Goal: Information Seeking & Learning: Learn about a topic

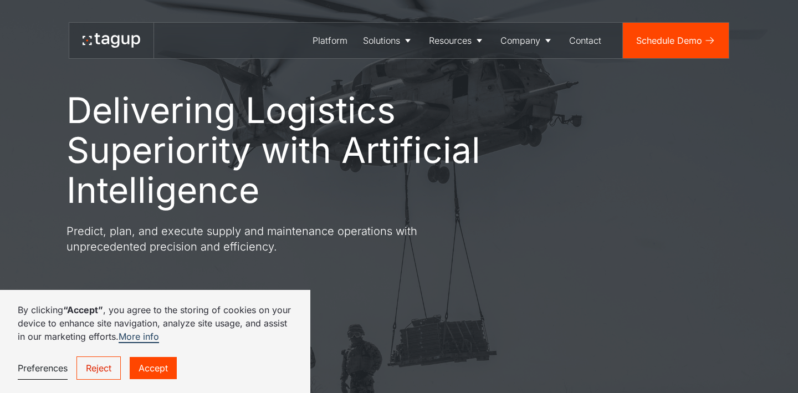
click at [151, 366] on link "Accept" at bounding box center [153, 368] width 47 height 22
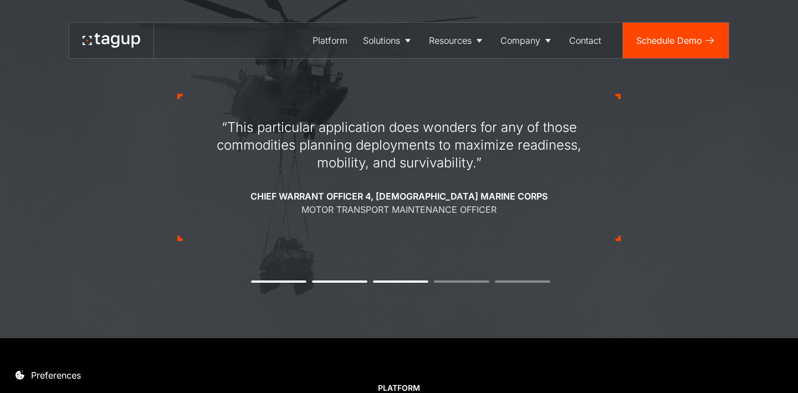
scroll to position [1086, 0]
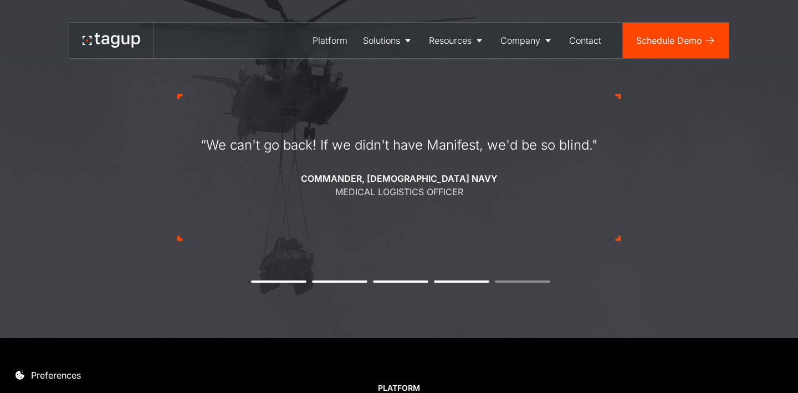
click at [270, 282] on button "1" at bounding box center [278, 281] width 55 height 2
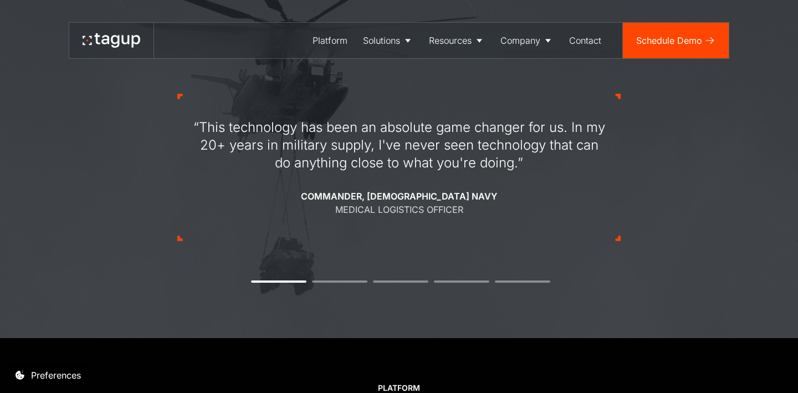
click at [334, 283] on div "“This technology has been an absolute game changer for us. In my 20+ years in m…" at bounding box center [398, 167] width 443 height 253
click at [337, 281] on li "2" at bounding box center [339, 281] width 55 height 2
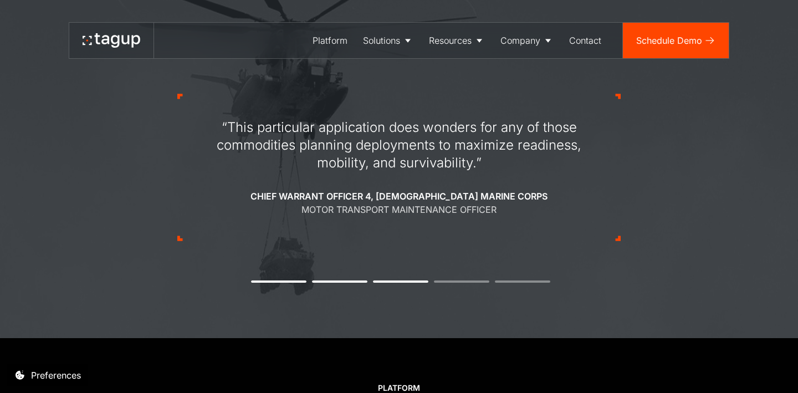
click at [394, 283] on div "“This particular application does wonders for any of those commodities planning…" at bounding box center [398, 167] width 443 height 253
click at [464, 282] on li "4" at bounding box center [461, 281] width 55 height 2
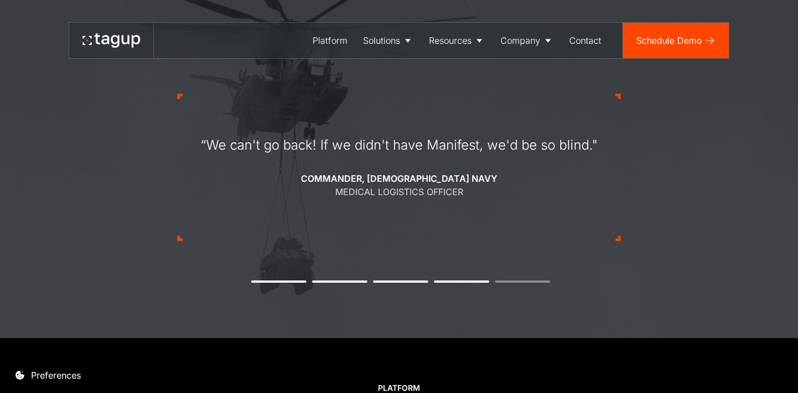
click at [523, 283] on div "“We can't go back! If we didn't have Manifest, we'd be so blind." Commander, U.…" at bounding box center [398, 167] width 443 height 253
click at [523, 281] on li "5" at bounding box center [522, 281] width 55 height 2
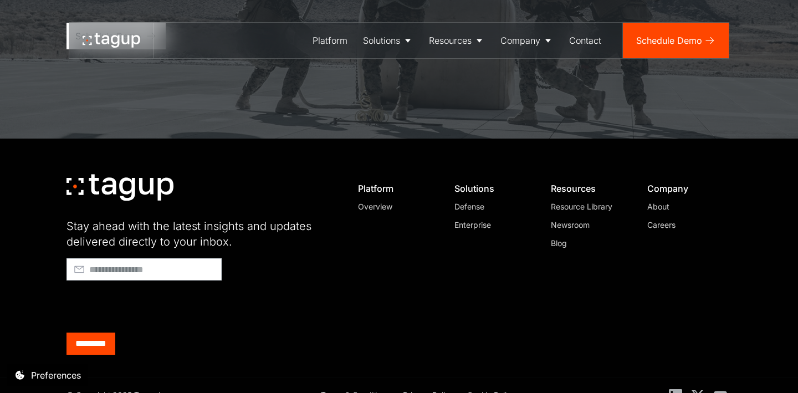
scroll to position [4367, 0]
click at [659, 219] on div "Careers" at bounding box center [684, 225] width 75 height 12
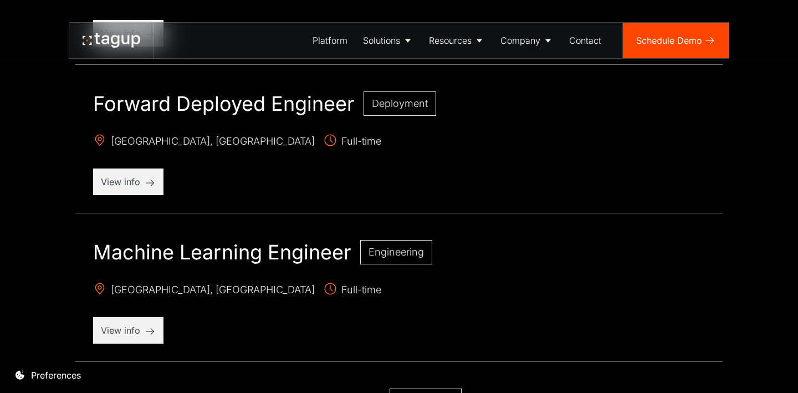
scroll to position [833, 0]
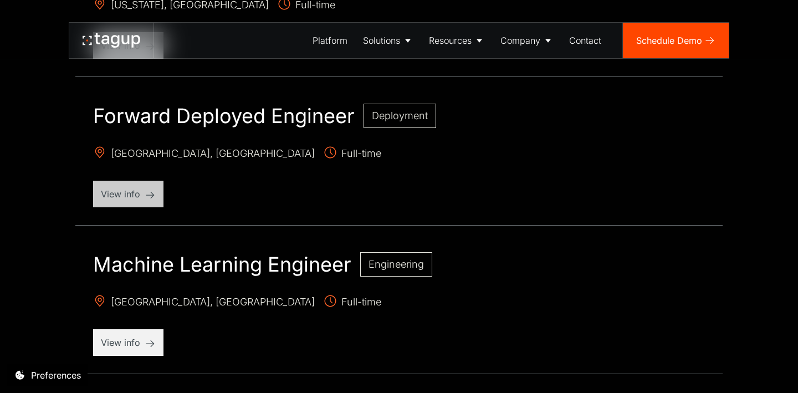
click at [153, 189] on p "View info" at bounding box center [128, 193] width 55 height 13
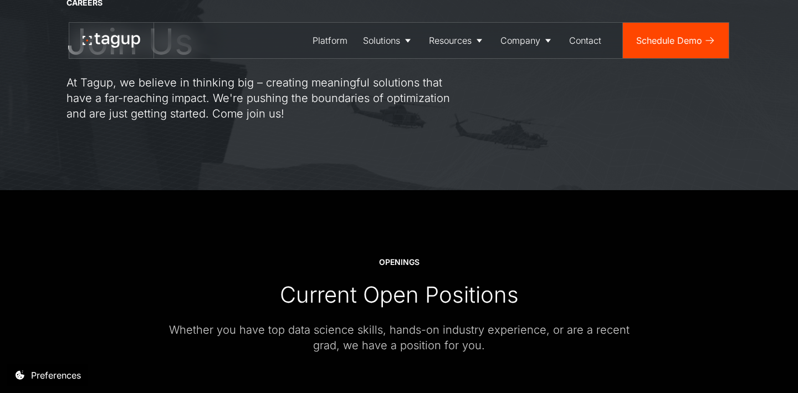
scroll to position [83, 0]
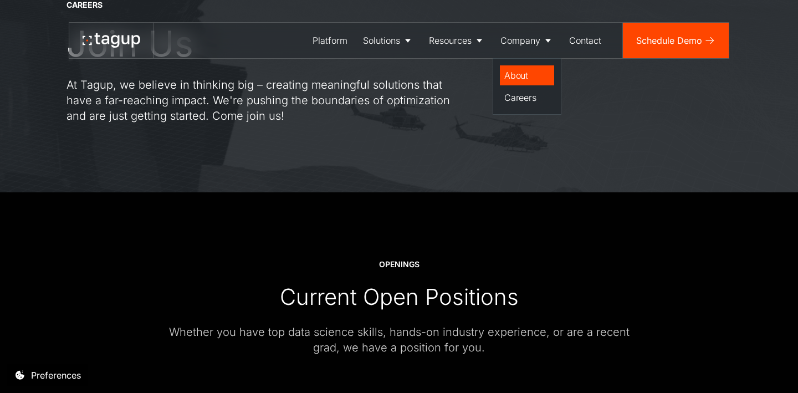
click at [524, 71] on div "About" at bounding box center [526, 75] width 45 height 13
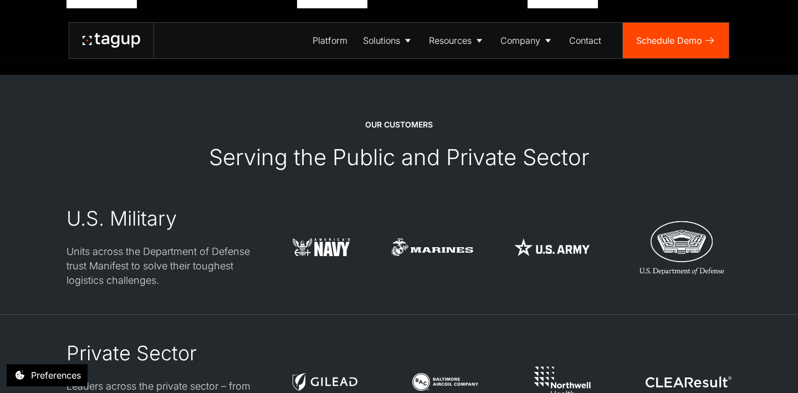
scroll to position [2658, 0]
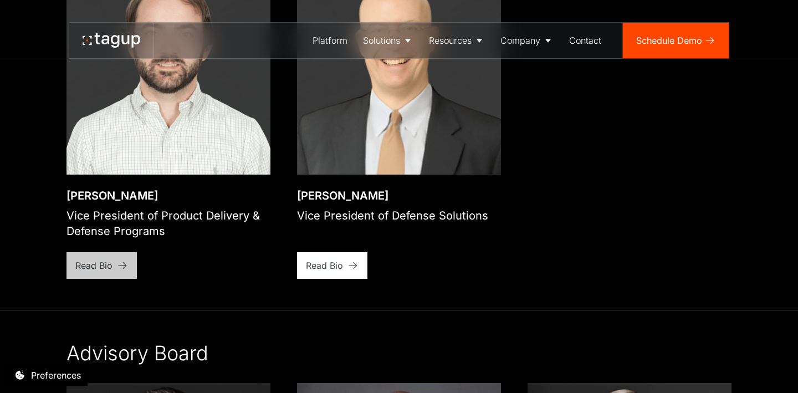
click at [101, 259] on div "Read Bio" at bounding box center [93, 265] width 37 height 13
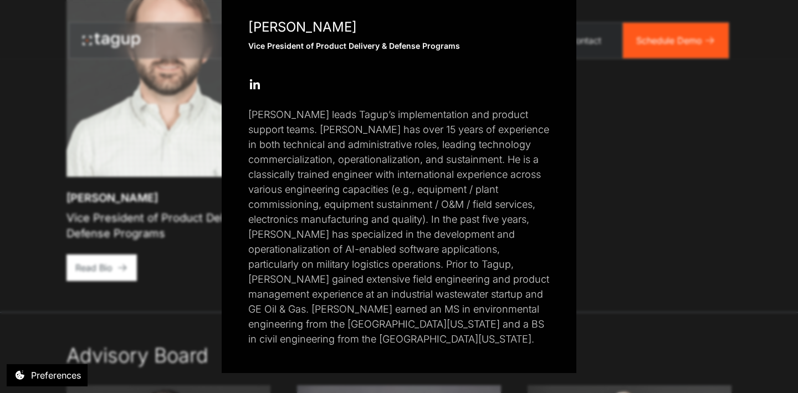
scroll to position [231, 0]
click at [695, 175] on div "Close popup Rory Polera Vice President of Product Delivery & Defense Programs O…" at bounding box center [399, 196] width 798 height 393
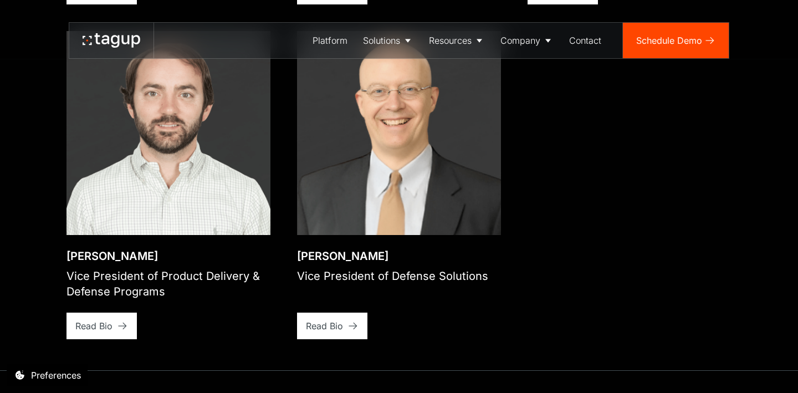
scroll to position [1911, 0]
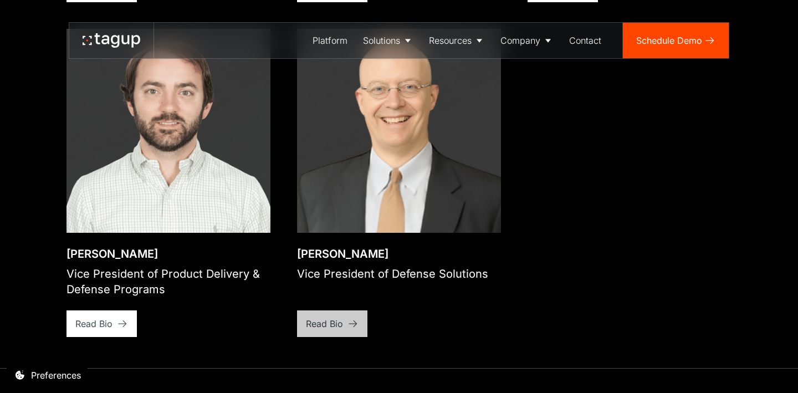
click at [321, 310] on link "Read Bio" at bounding box center [332, 323] width 70 height 27
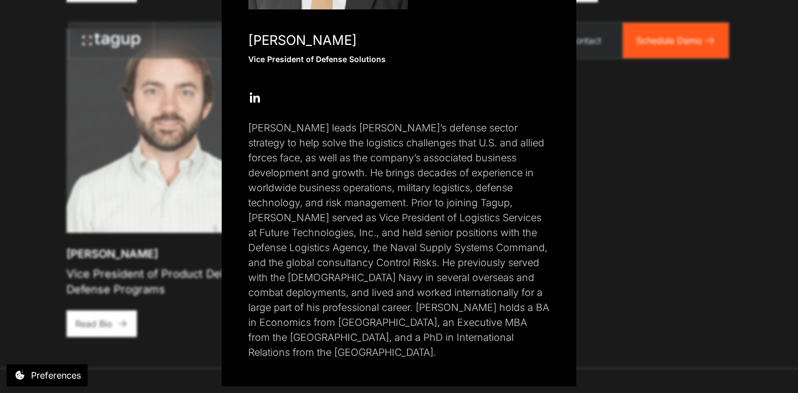
scroll to position [216, 0]
click at [664, 187] on div "Close popup Dr. Charles W. Parker, III Vice President of Defense Solutions Open…" at bounding box center [399, 196] width 798 height 393
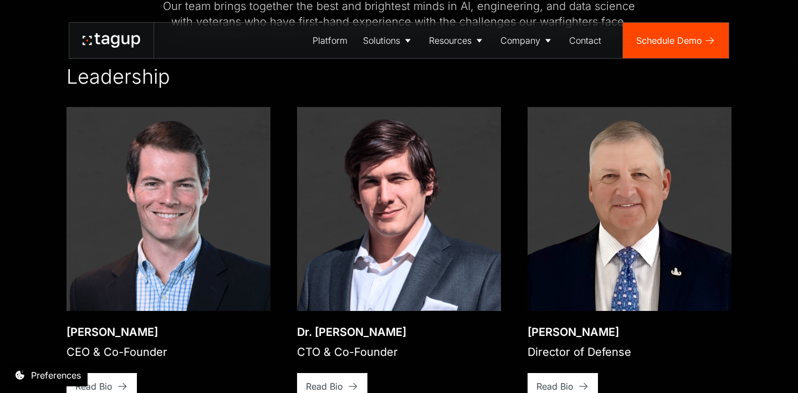
scroll to position [1555, 0]
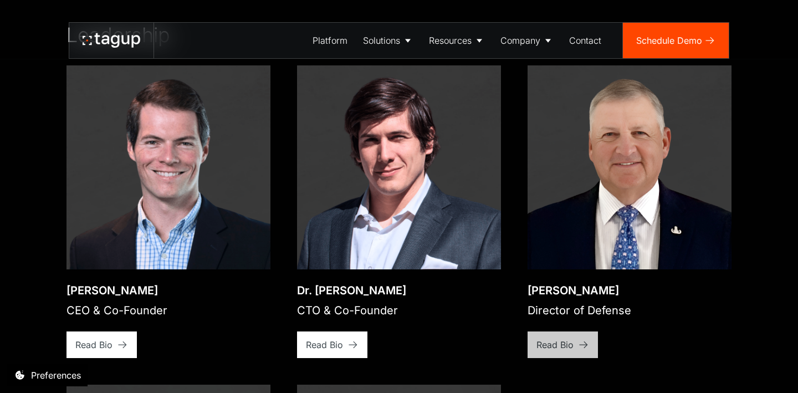
click at [564, 338] on div "Read Bio" at bounding box center [554, 344] width 37 height 13
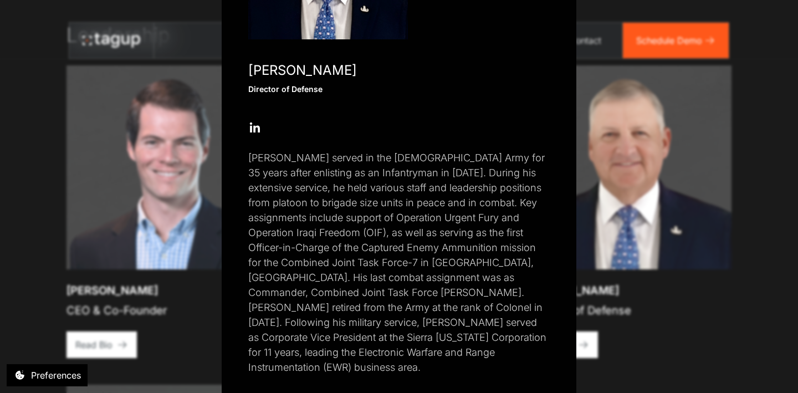
scroll to position [186, 0]
click at [699, 297] on div "Close popup Paul Plemmons Director of Defense Open Open Twitter profile Send Em…" at bounding box center [399, 196] width 798 height 393
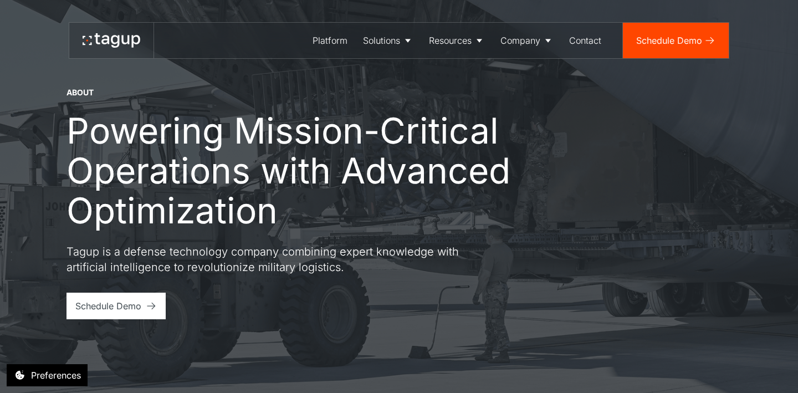
scroll to position [0, 0]
click at [379, 73] on div "Defense" at bounding box center [388, 75] width 43 height 13
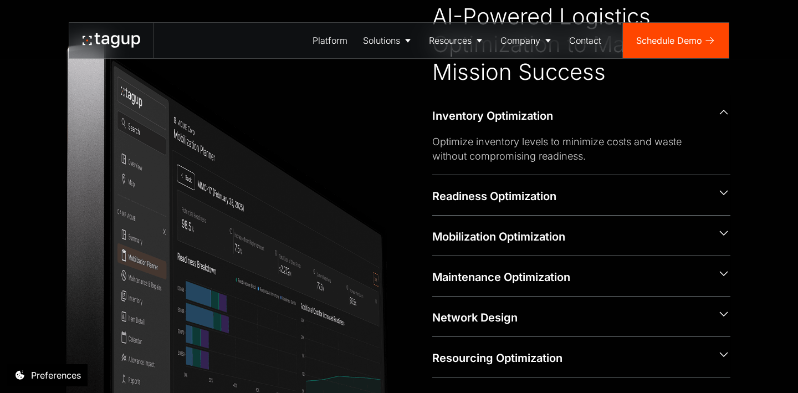
scroll to position [459, 0]
